Goal: Information Seeking & Learning: Learn about a topic

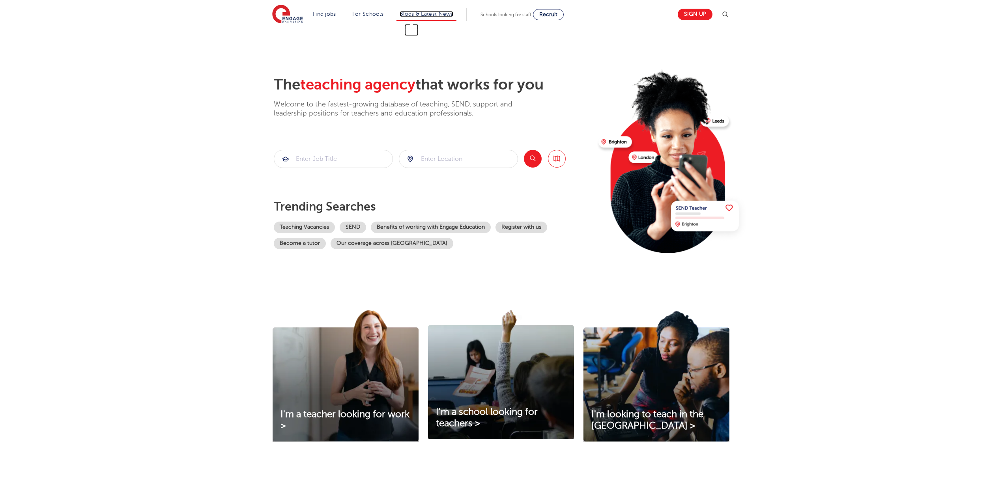
click at [431, 16] on link "Blogs & Latest News" at bounding box center [427, 14] width 54 height 6
click at [871, 144] on section "The teaching agency that works for you Welcome to the fastest-growing database …" at bounding box center [501, 158] width 1002 height 260
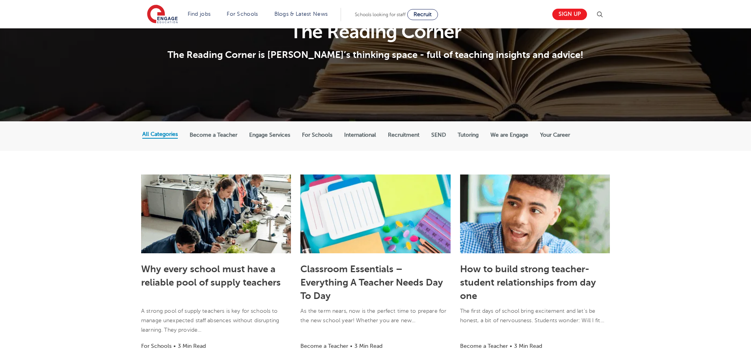
scroll to position [79, 0]
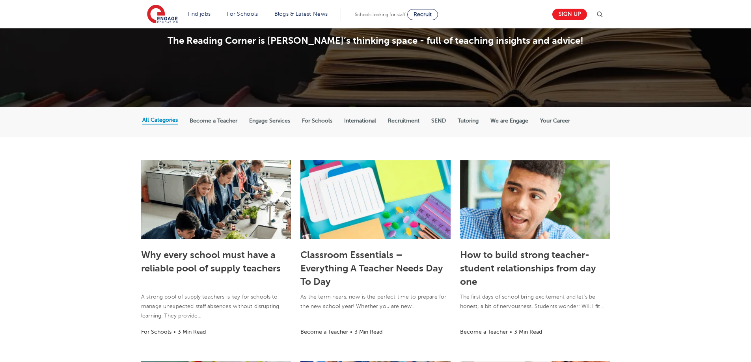
click at [219, 118] on label "Become a Teacher" at bounding box center [214, 121] width 48 height 7
click at [0, 0] on input "Become a Teacher" at bounding box center [0, 0] width 0 height 0
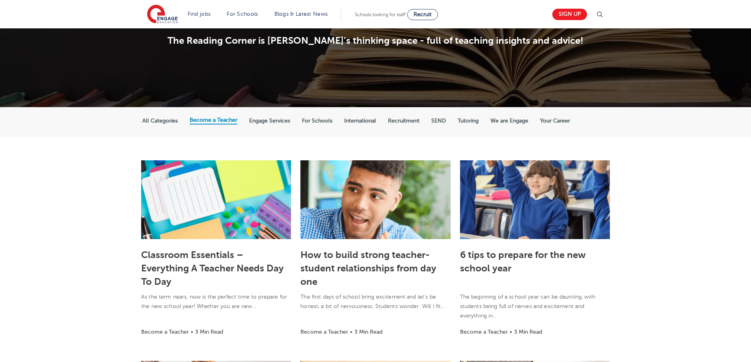
click at [160, 122] on label "All Categories" at bounding box center [159, 121] width 35 height 7
click at [0, 0] on input "All Categories" at bounding box center [0, 0] width 0 height 0
